Goal: Transaction & Acquisition: Purchase product/service

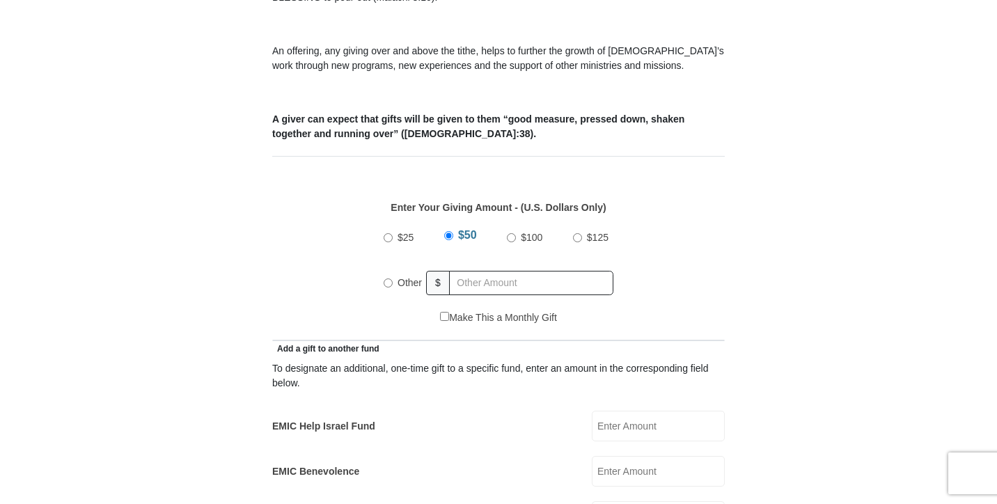
scroll to position [501, 0]
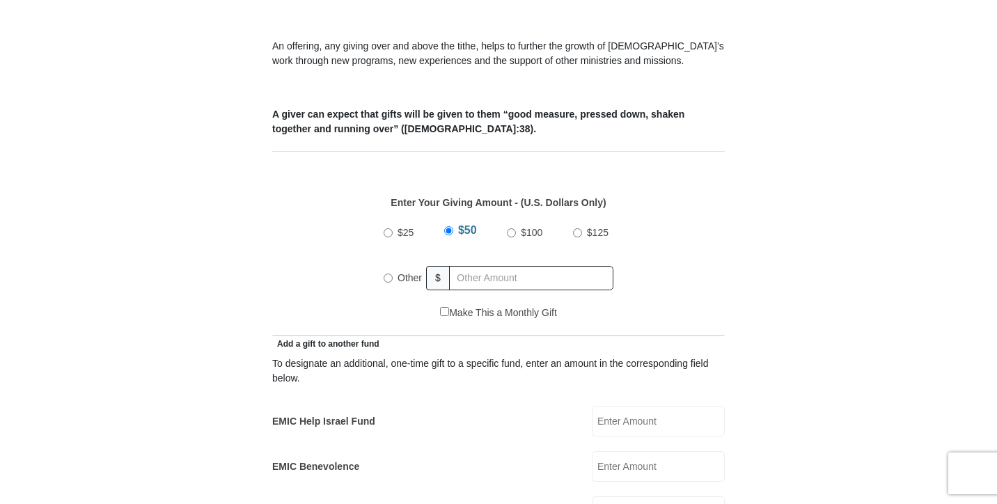
click at [389, 228] on input "$25" at bounding box center [388, 232] width 9 height 9
radio input "true"
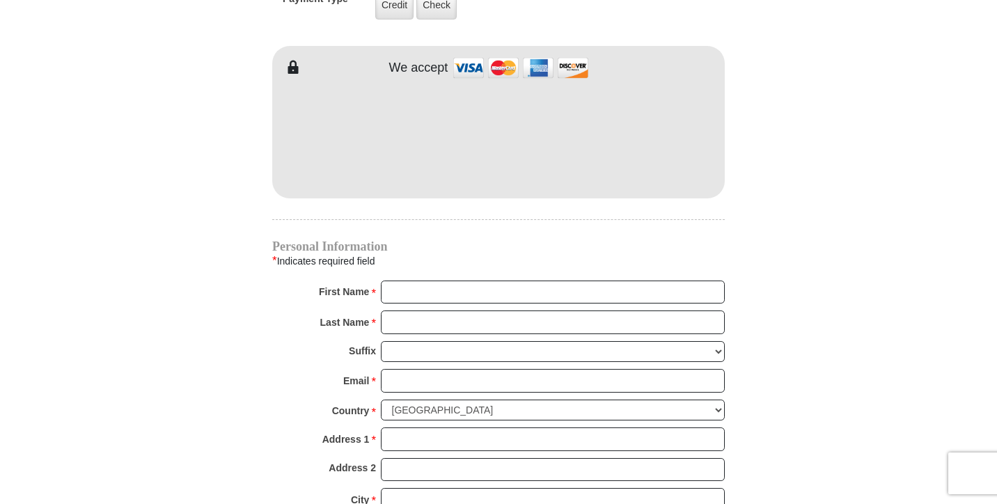
scroll to position [1204, 0]
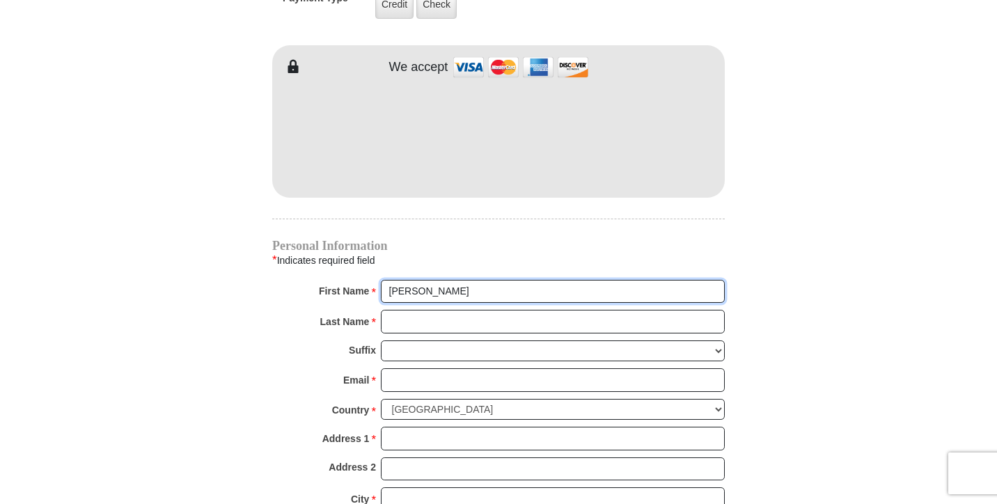
type input "[PERSON_NAME]"
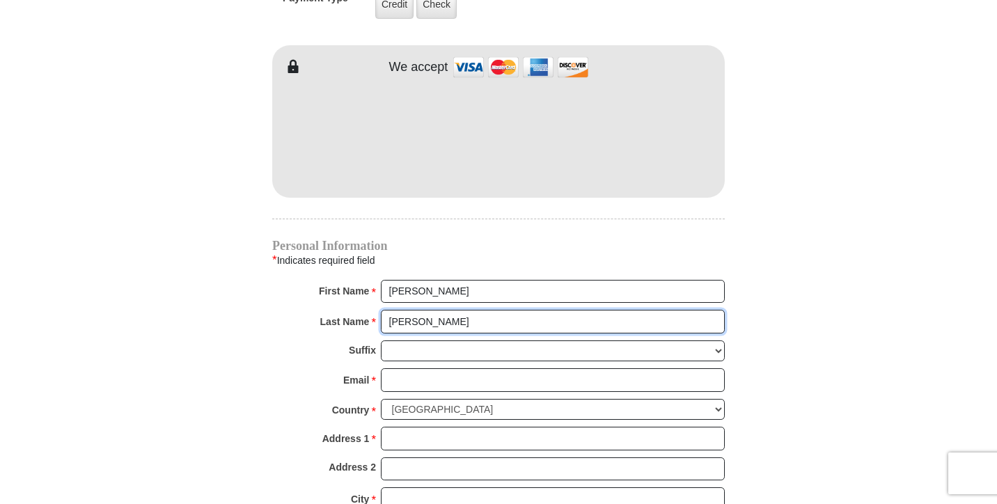
type input "[PERSON_NAME]"
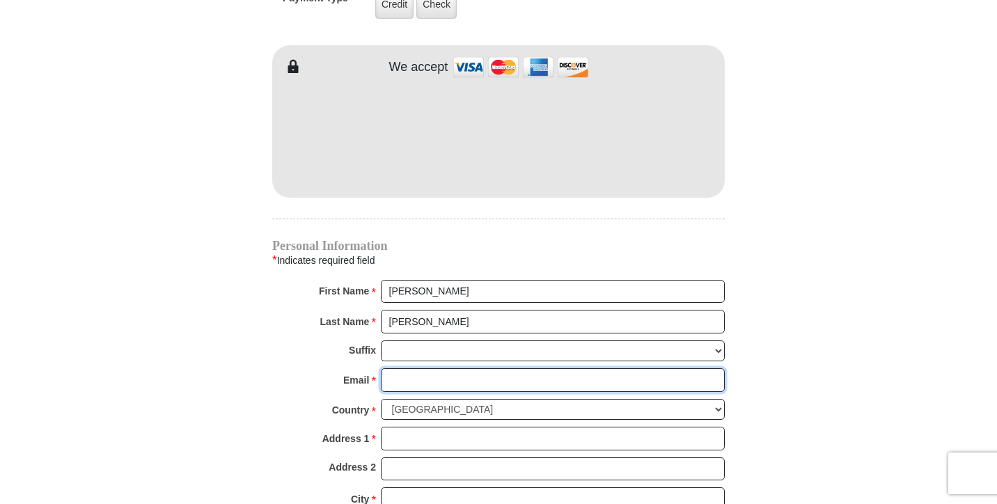
type input "[EMAIL_ADDRESS][DOMAIN_NAME]"
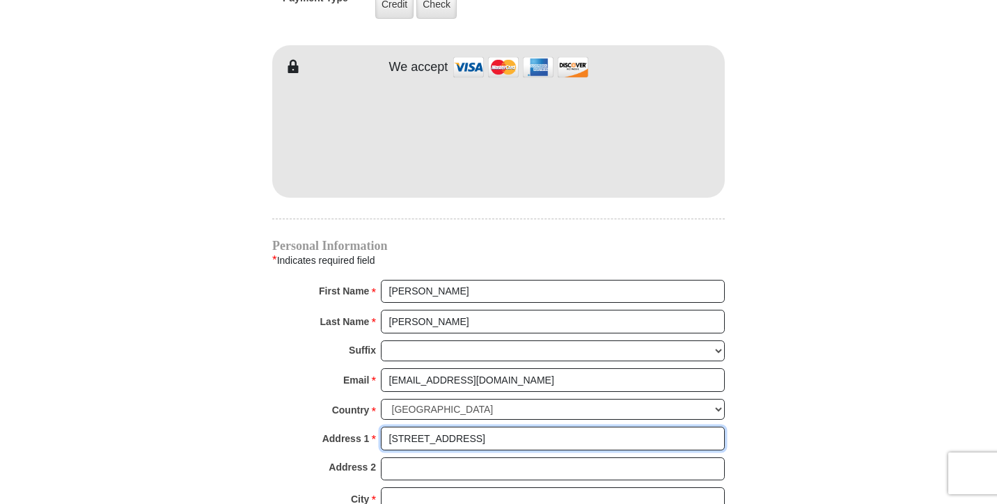
type input "[STREET_ADDRESS]"
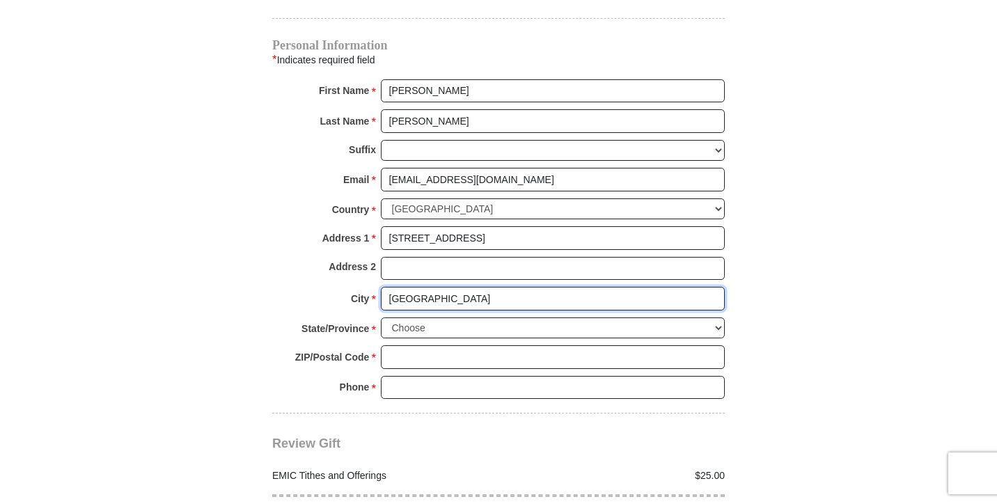
scroll to position [1406, 0]
type input "[GEOGRAPHIC_DATA]"
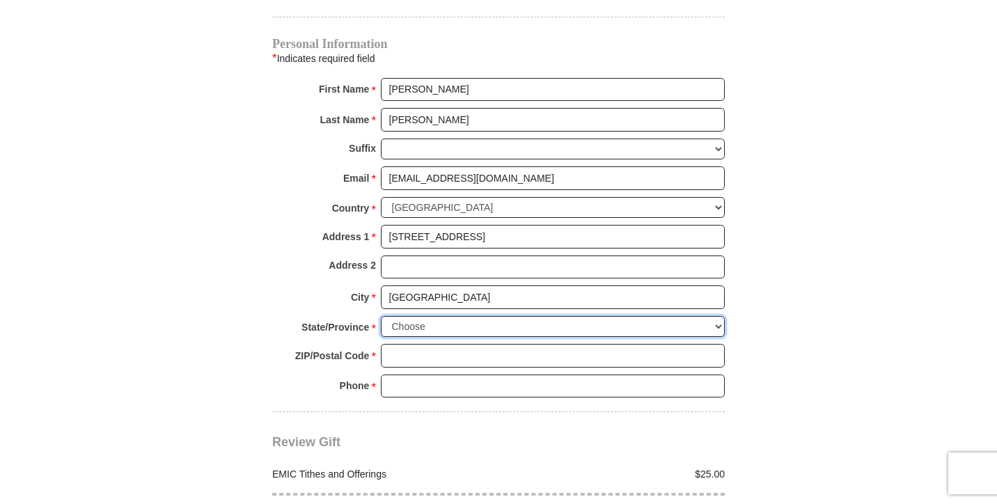
select select "MS"
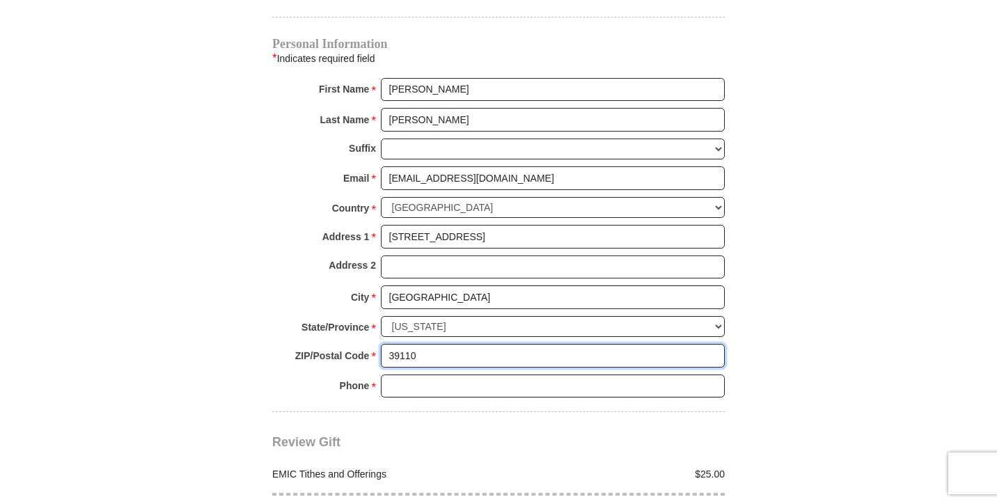
type input "39110"
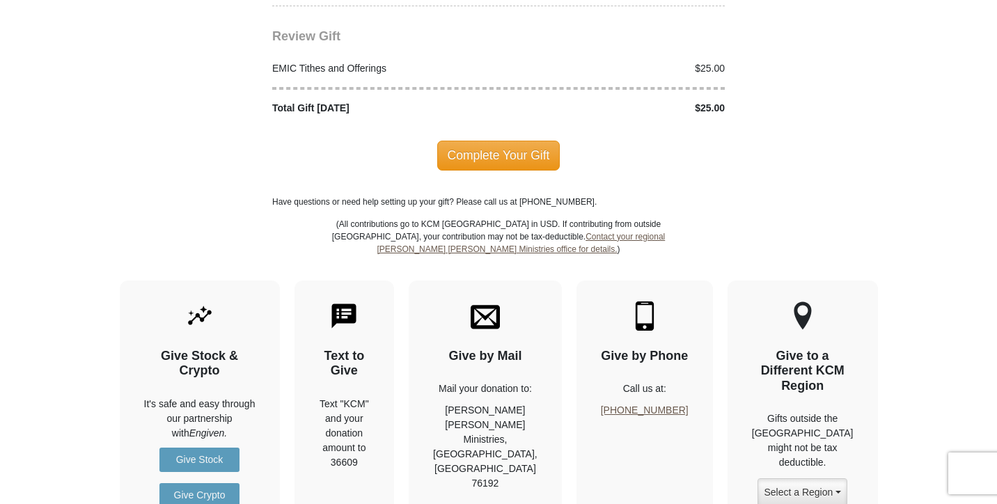
scroll to position [1817, 0]
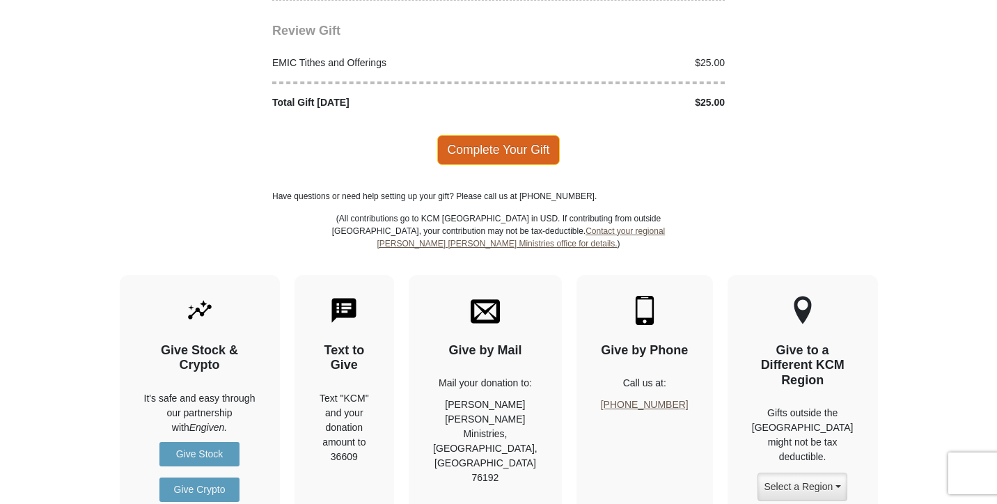
type input "[PHONE_NUMBER]"
click at [494, 135] on span "Complete Your Gift" at bounding box center [498, 149] width 123 height 29
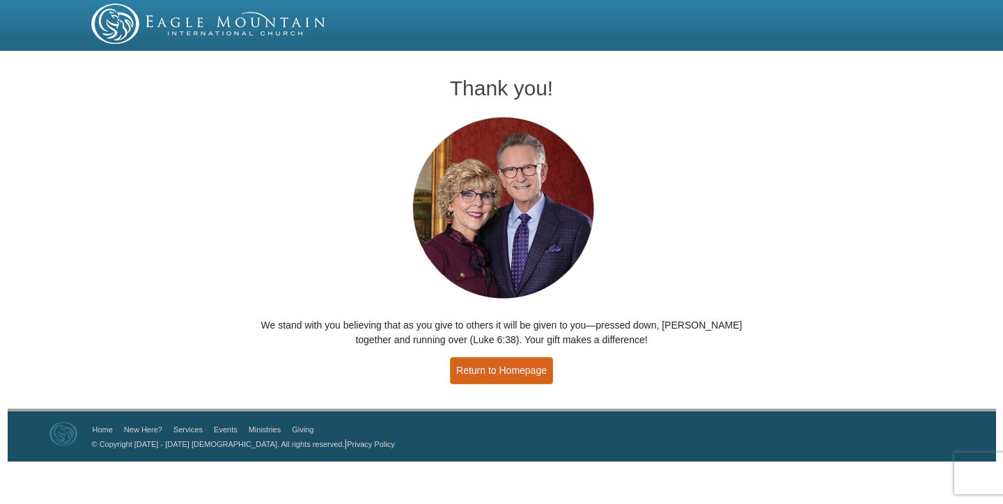
click at [502, 377] on link "Return to Homepage" at bounding box center [501, 370] width 103 height 27
